Goal: Navigation & Orientation: Find specific page/section

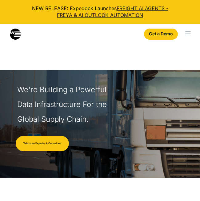
select select
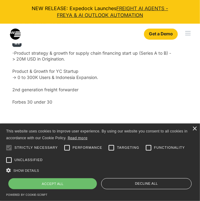
scroll to position [1691, 0]
drag, startPoint x: 81, startPoint y: 83, endPoint x: 44, endPoint y: 86, distance: 37.2
click at [44, 86] on p "-Product strategy & growth for supply chain financing start up (Series A to B) …" at bounding box center [99, 77] width 175 height 55
copy p "freight forwarder"
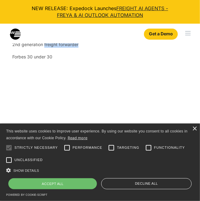
scroll to position [1740, 0]
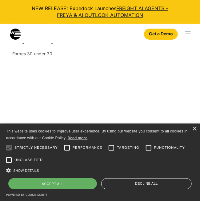
click at [75, 182] on div "Accept all" at bounding box center [52, 183] width 88 height 11
checkbox input "true"
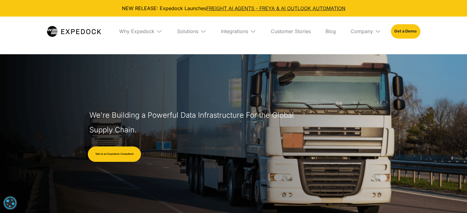
scroll to position [0, 0]
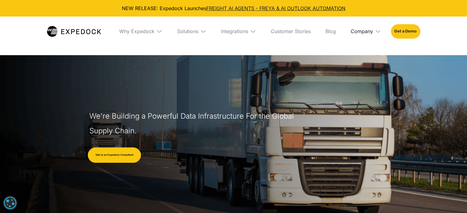
click at [199, 28] on div "Company" at bounding box center [362, 31] width 22 height 6
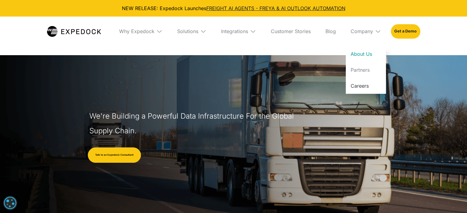
click at [199, 83] on link "Careers" at bounding box center [366, 86] width 40 height 16
